Goal: Task Accomplishment & Management: Use online tool/utility

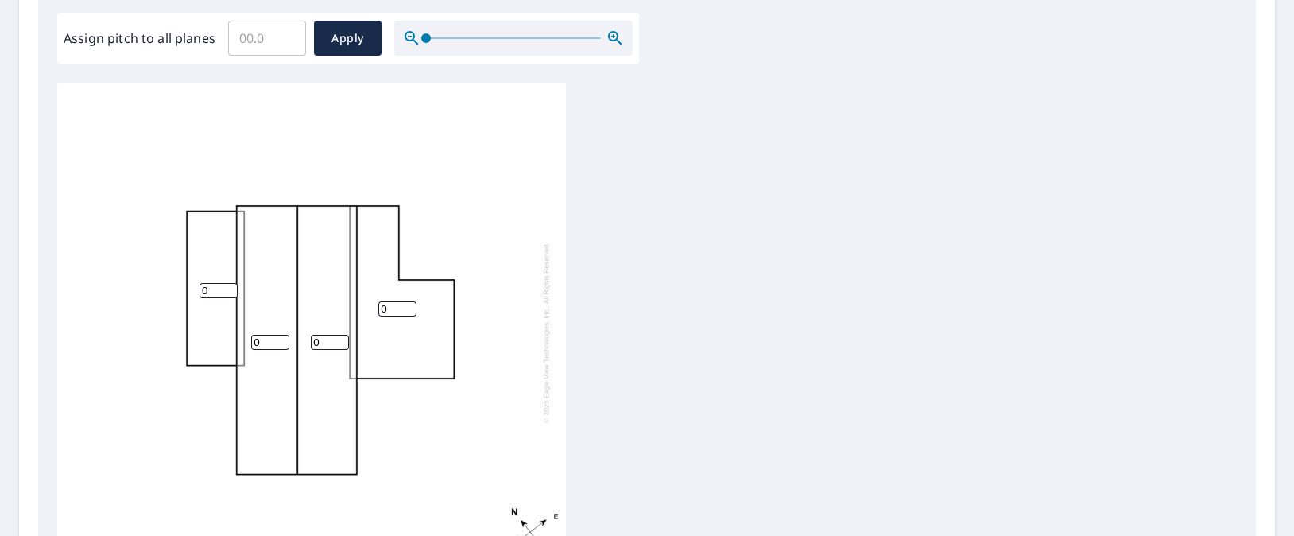
scroll to position [21, 0]
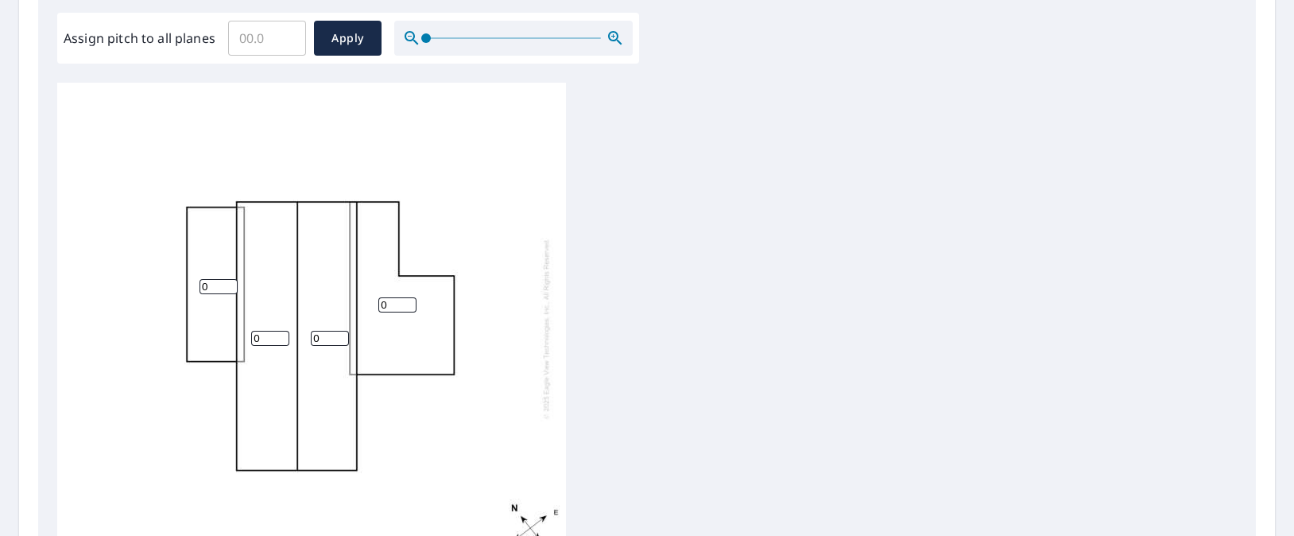
click at [271, 331] on input "0" at bounding box center [270, 338] width 38 height 15
type input "02"
click at [327, 331] on input "0" at bounding box center [330, 338] width 38 height 15
type input "02"
click at [203, 279] on input "0" at bounding box center [219, 286] width 38 height 15
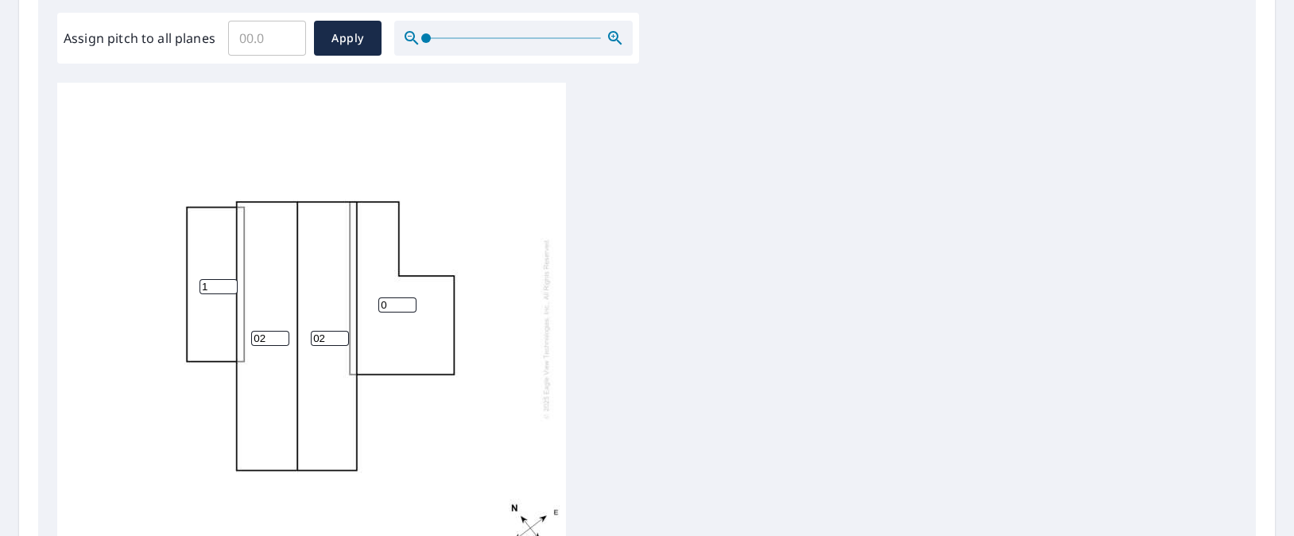
type input "1"
click at [398, 297] on input "0" at bounding box center [397, 304] width 38 height 15
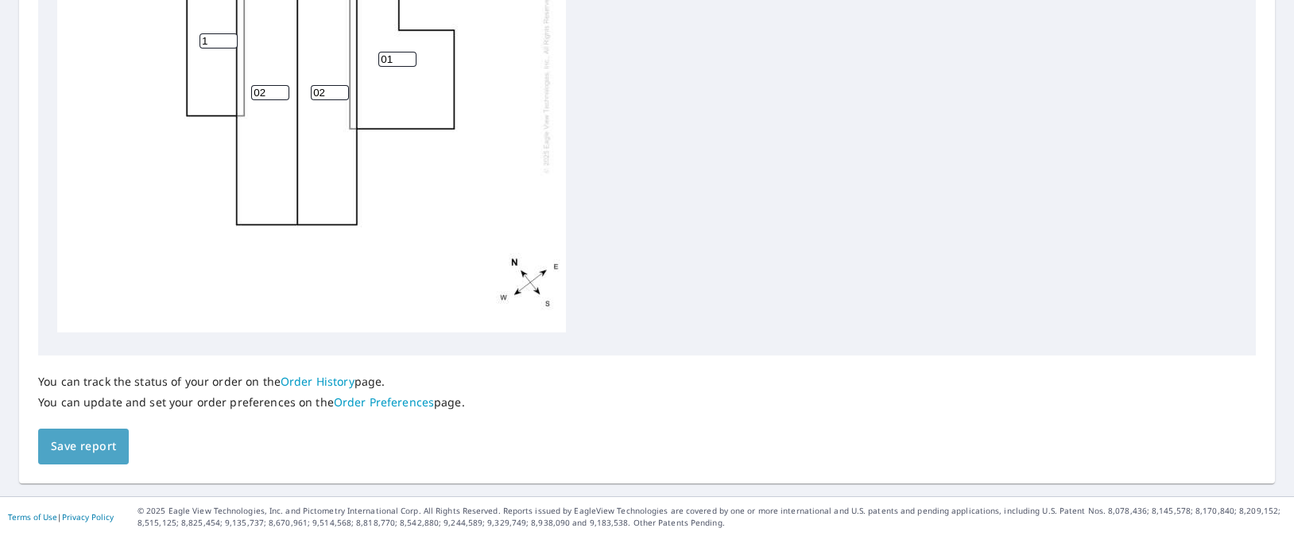
click at [113, 450] on span "Save report" at bounding box center [83, 446] width 65 height 20
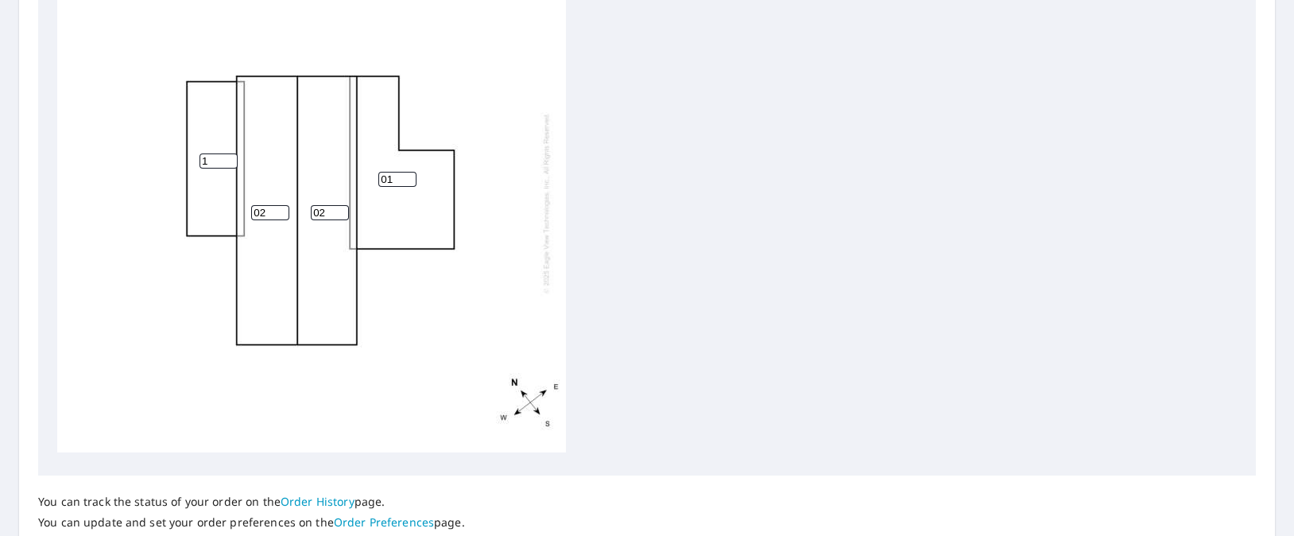
scroll to position [721, 0]
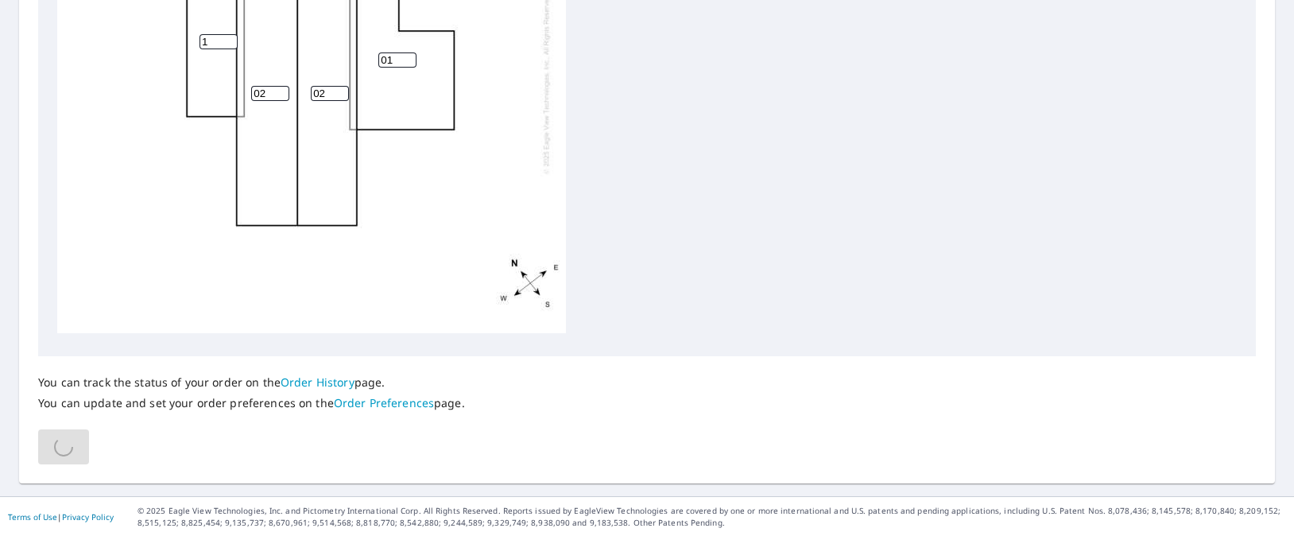
drag, startPoint x: 393, startPoint y: 38, endPoint x: 328, endPoint y: 68, distance: 71.1
click at [328, 68] on div "02 02 01 1" at bounding box center [311, 83] width 509 height 499
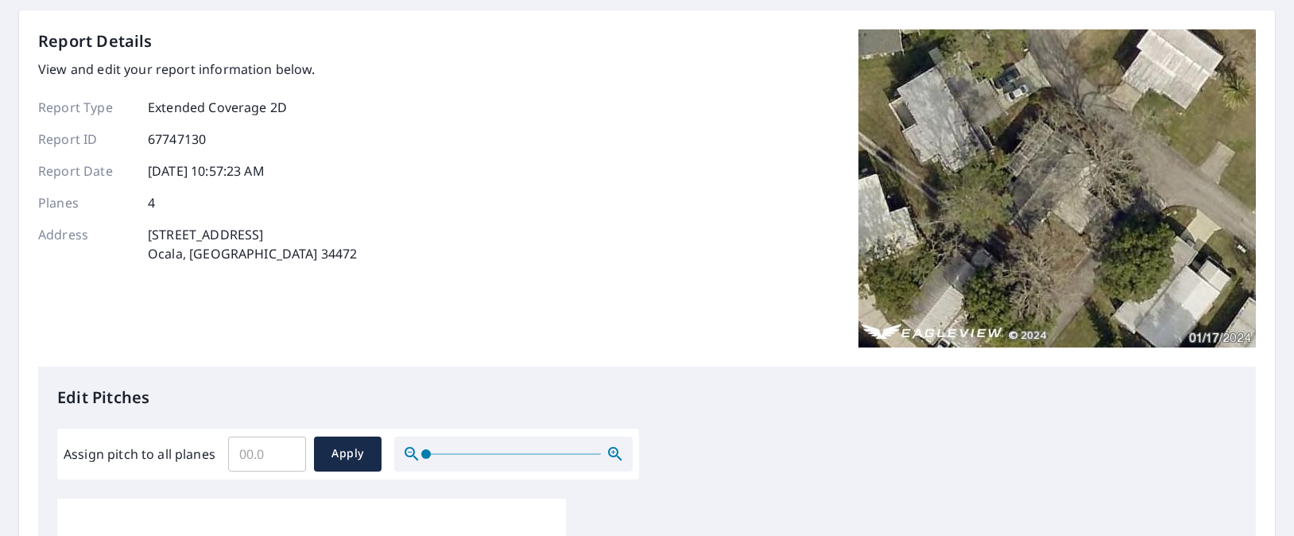
scroll to position [0, 0]
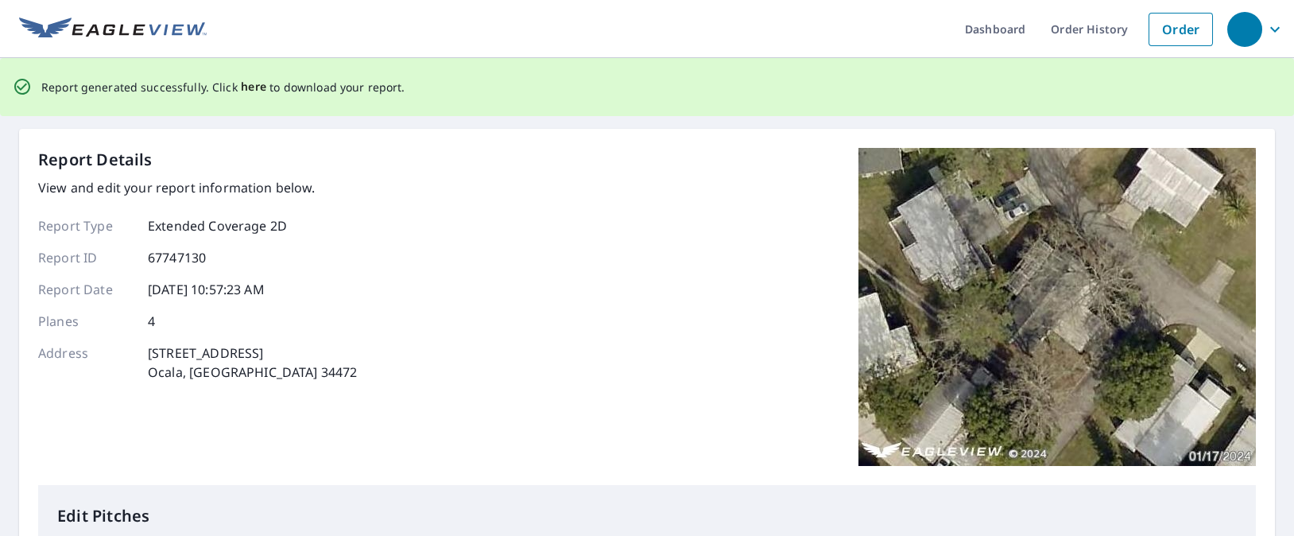
type input "1"
click at [250, 83] on span "here" at bounding box center [254, 87] width 26 height 20
